Goal: Share content

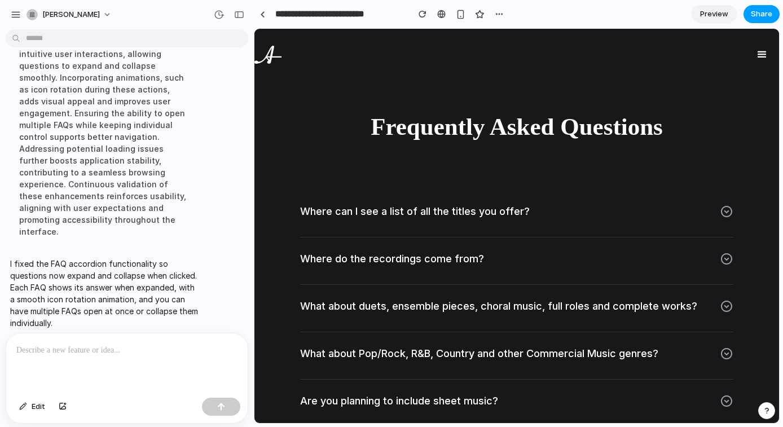
click at [763, 11] on span "Share" at bounding box center [761, 13] width 21 height 11
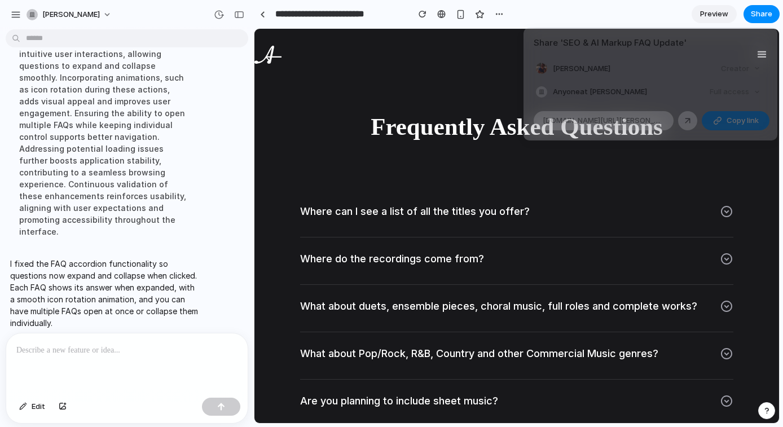
click at [755, 90] on div "Full access" at bounding box center [735, 92] width 60 height 16
click at [735, 123] on span "Copy link" at bounding box center [742, 120] width 32 height 11
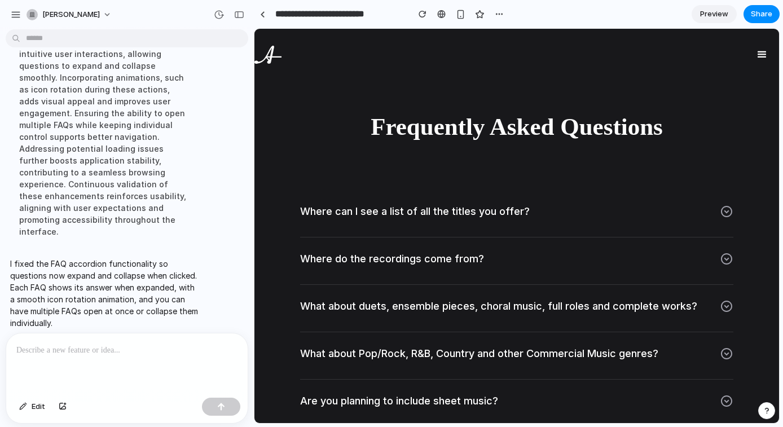
click at [726, 211] on div "Share ' SEO & AI Markup FAQ Update ' [PERSON_NAME] Creator Anyone at [PERSON_NA…" at bounding box center [391, 213] width 783 height 427
click at [720, 211] on icon at bounding box center [727, 212] width 14 height 14
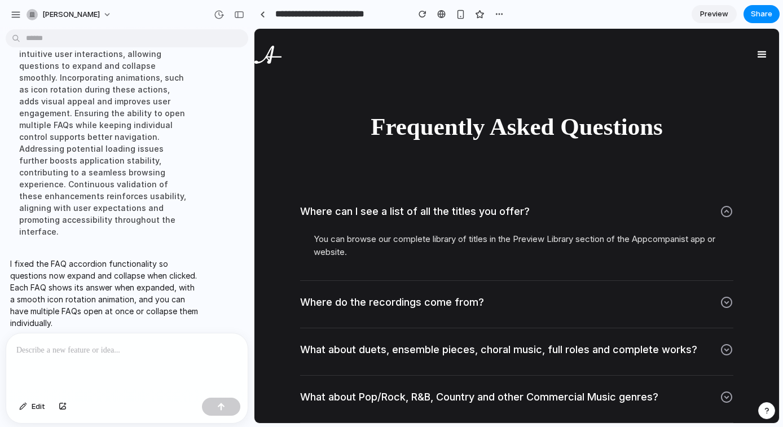
click at [721, 211] on icon at bounding box center [727, 212] width 14 height 14
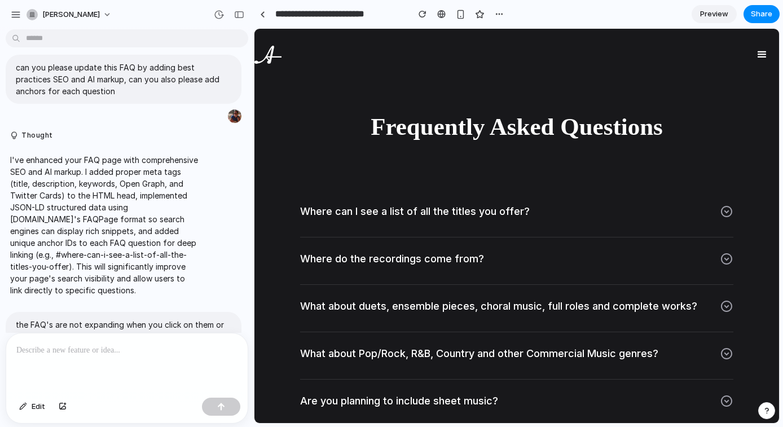
scroll to position [30, 0]
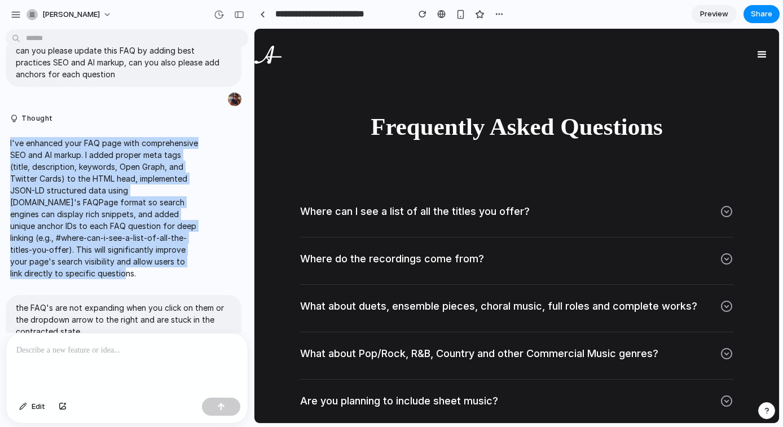
drag, startPoint x: 10, startPoint y: 142, endPoint x: 139, endPoint y: 273, distance: 183.4
click at [139, 273] on p "I've enhanced your FAQ page with comprehensive SEO and AI markup. I added prope…" at bounding box center [104, 208] width 188 height 142
copy p "I've enhanced your FAQ page with comprehensive SEO and AI markup. I added prope…"
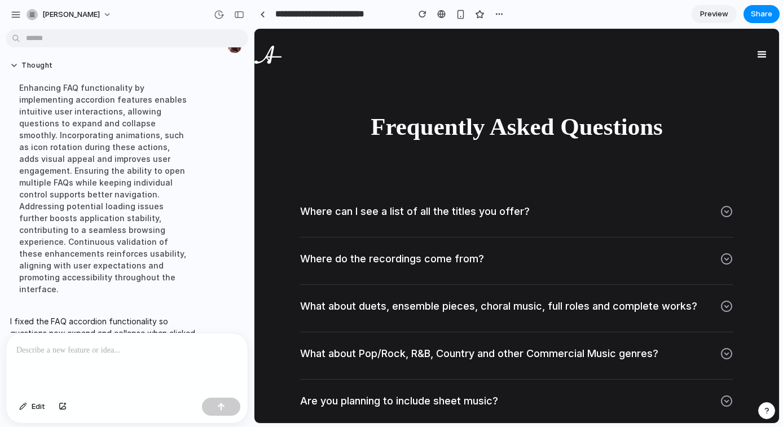
scroll to position [398, 0]
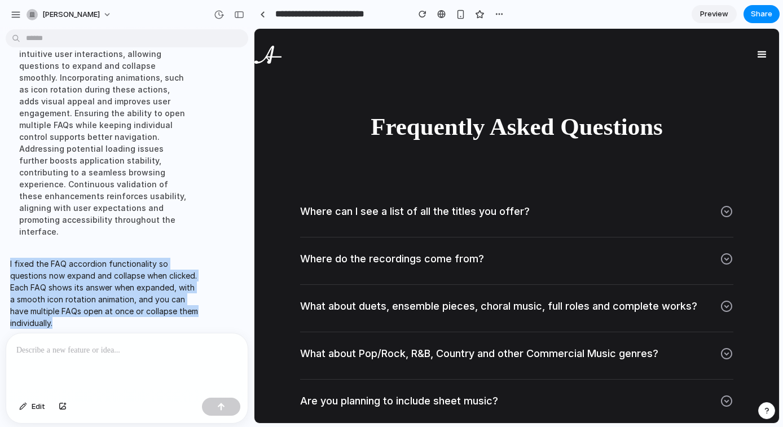
drag, startPoint x: 10, startPoint y: 250, endPoint x: 125, endPoint y: 306, distance: 127.6
click at [125, 306] on p "I fixed the FAQ accordion functionality so questions now expand and collapse wh…" at bounding box center [104, 293] width 188 height 71
copy p "I fixed the FAQ accordion functionality so questions now expand and collapse wh…"
